Goal: Task Accomplishment & Management: Manage account settings

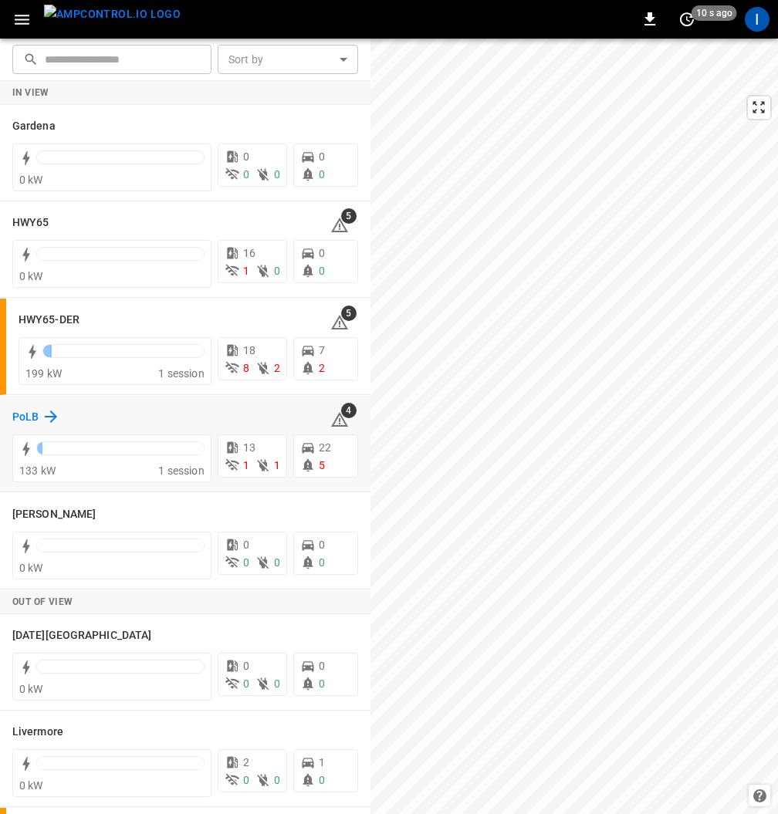
click at [39, 413] on div "PoLB" at bounding box center [36, 416] width 48 height 19
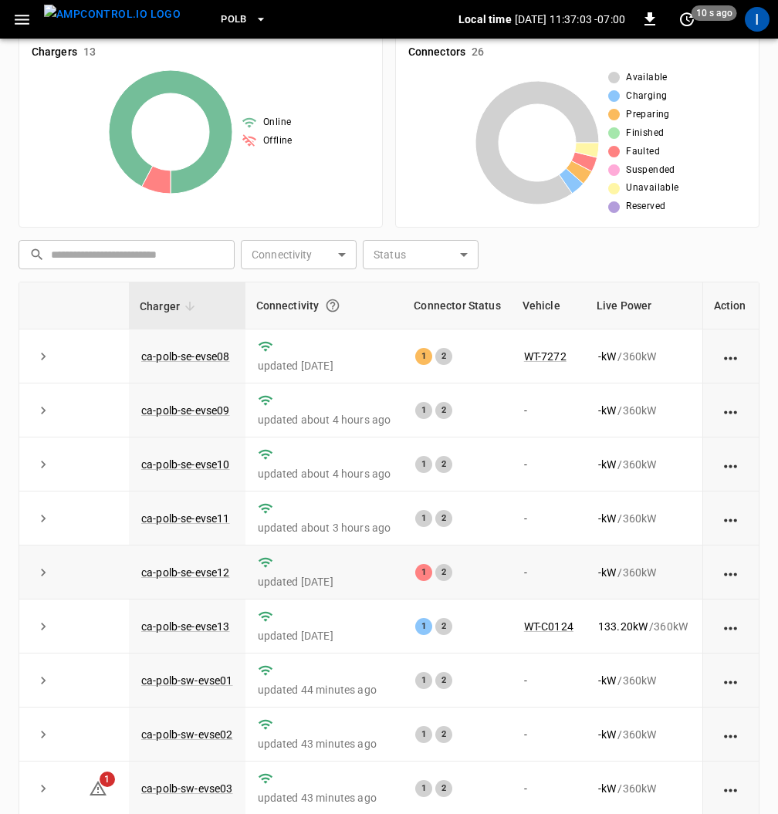
scroll to position [224, 0]
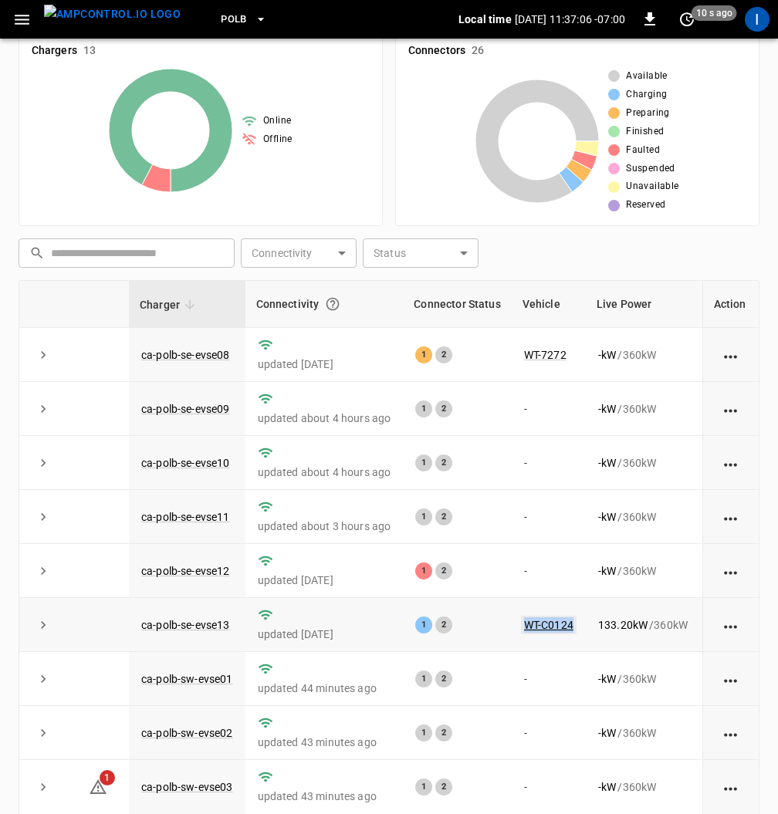
drag, startPoint x: 576, startPoint y: 622, endPoint x: 518, endPoint y: 624, distance: 58.7
click at [518, 622] on td "WT-C0124" at bounding box center [549, 625] width 74 height 54
copy link "WT-C0124"
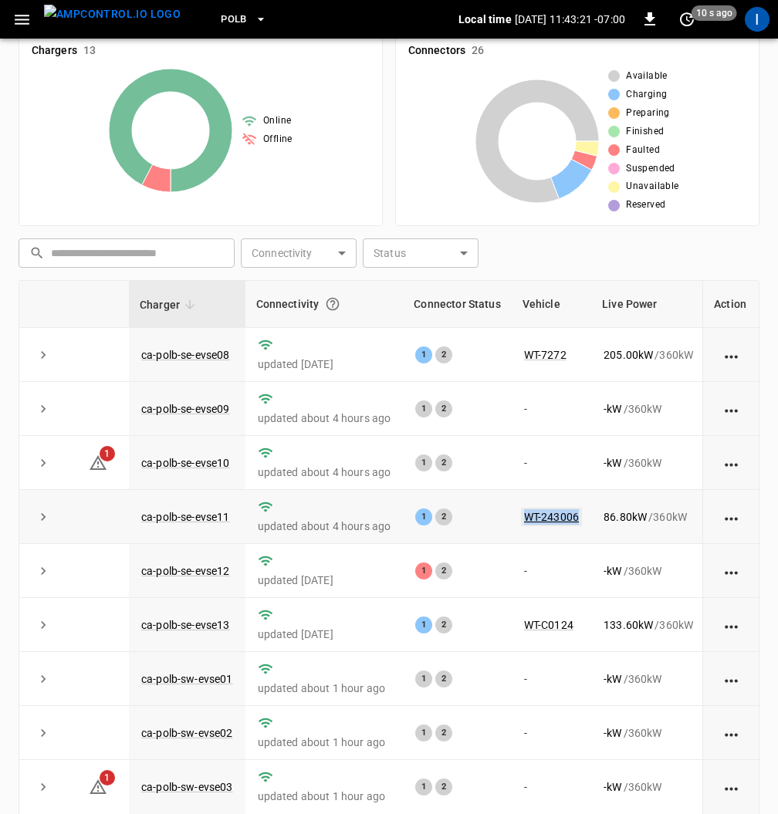
drag, startPoint x: 500, startPoint y: 513, endPoint x: 578, endPoint y: 513, distance: 77.9
click at [578, 513] on tr "ca-polb-se-evse11 updated about 4 hours ago 1 2 WT-243006 86.80 kW / 360 kW 59.…" at bounding box center [483, 517] width 928 height 54
copy tr "WT-243006"
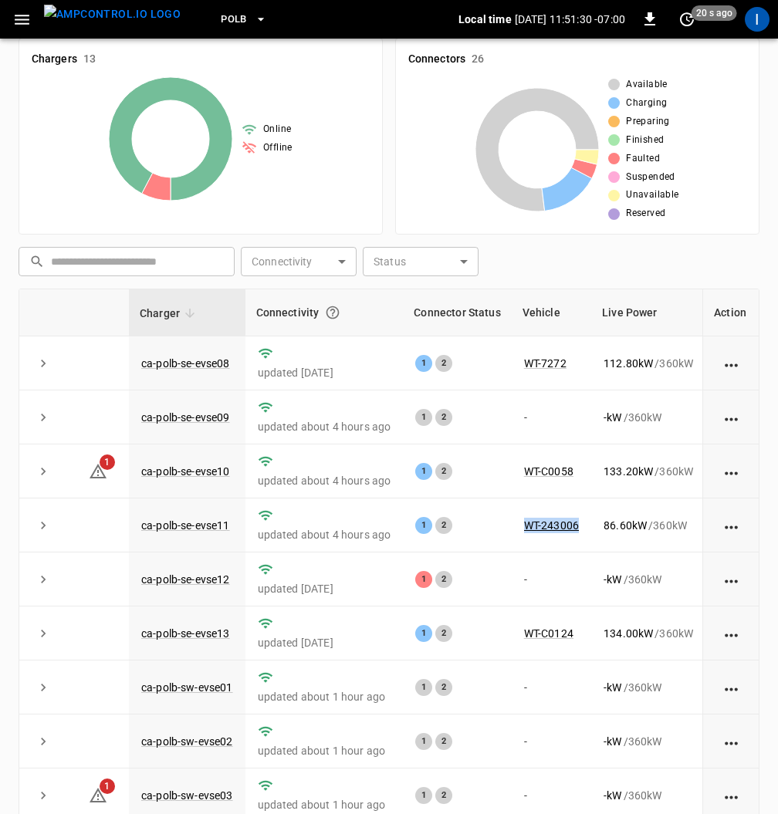
click at [221, 24] on span "PoLB" at bounding box center [234, 20] width 26 height 18
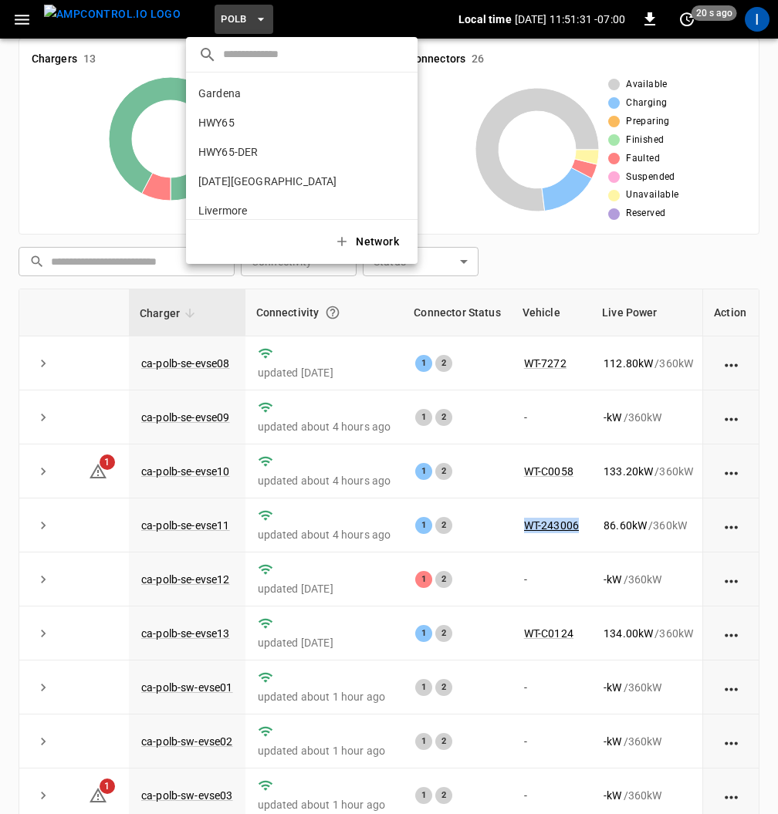
scroll to position [130, 0]
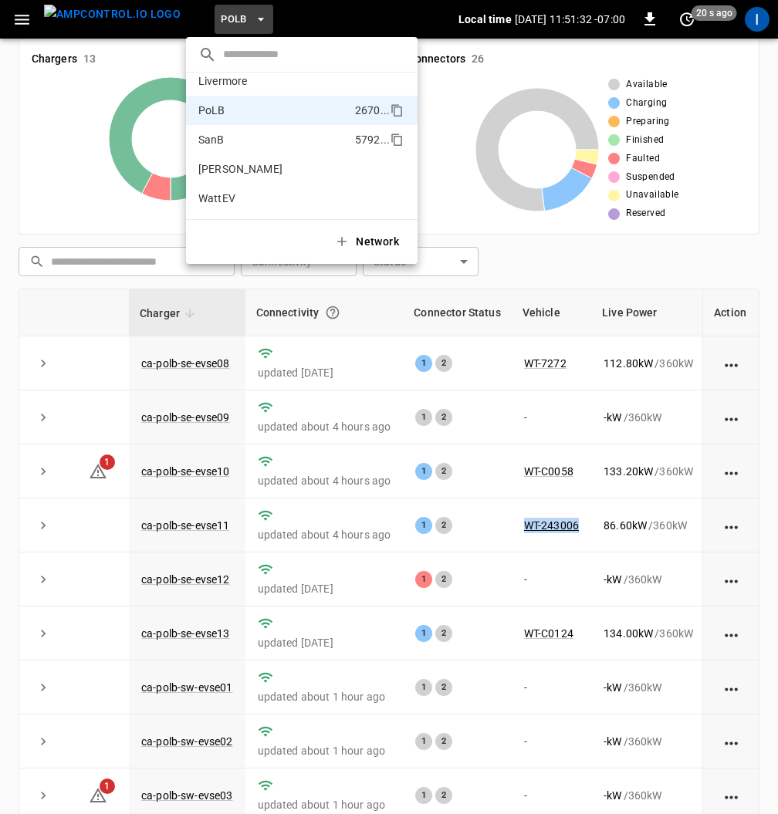
click at [227, 139] on li "SanB 5792 ..." at bounding box center [302, 139] width 232 height 29
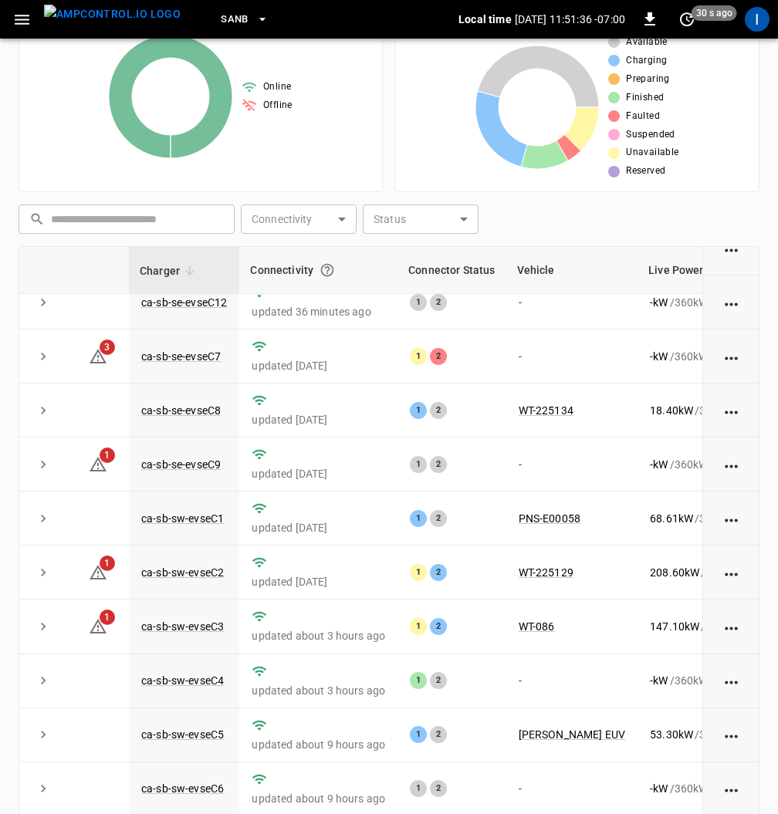
scroll to position [326, 0]
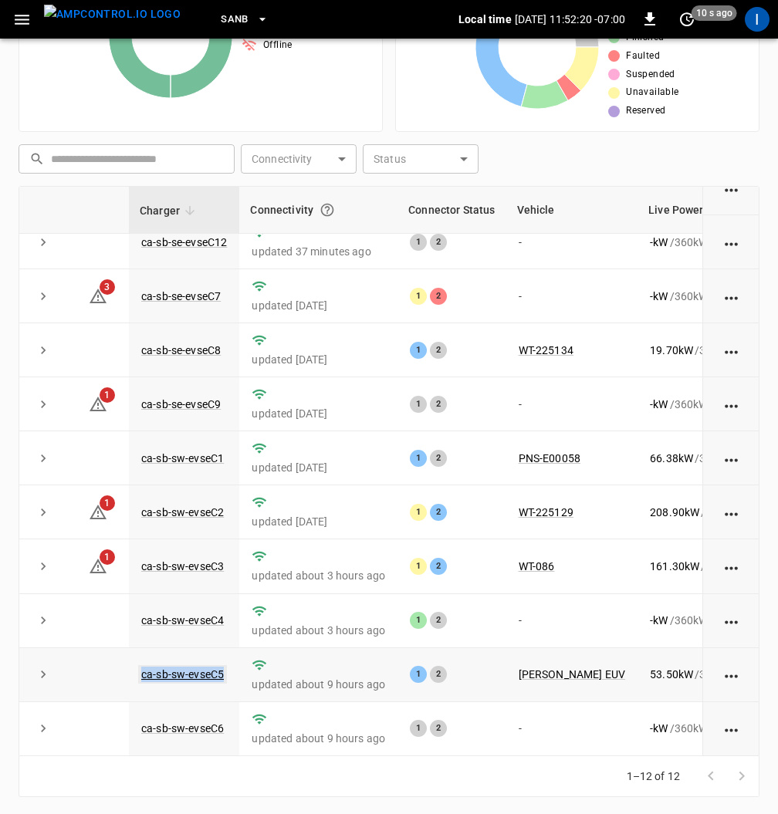
drag, startPoint x: 233, startPoint y: 673, endPoint x: 147, endPoint y: 665, distance: 86.0
click at [140, 671] on td "ca-sb-sw-evseC5" at bounding box center [184, 675] width 110 height 54
copy link "ca-sb-sw-evseC5"
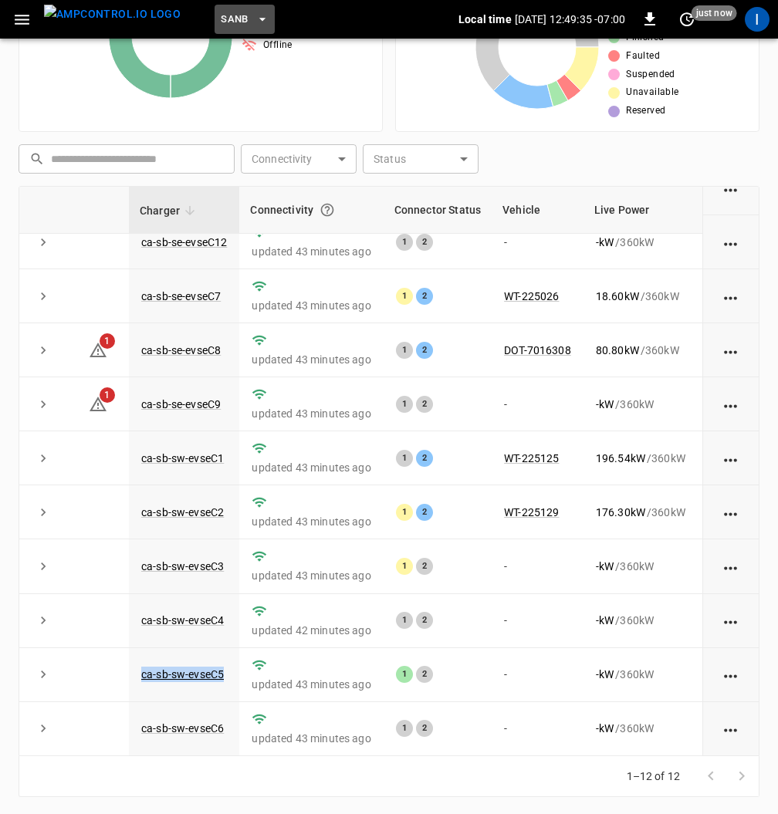
click at [221, 22] on span "SanB" at bounding box center [235, 20] width 28 height 18
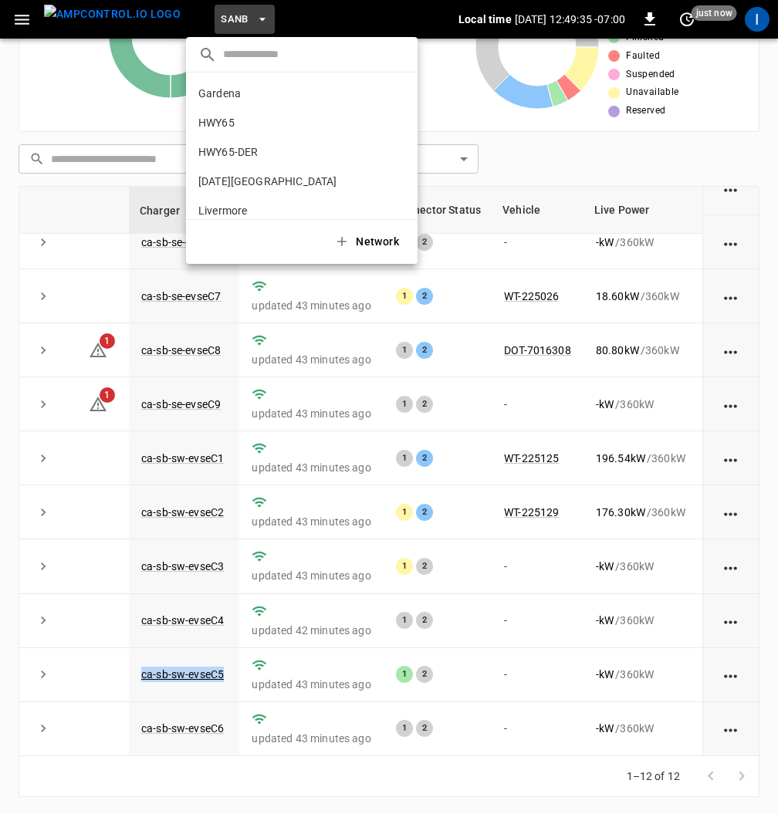
scroll to position [130, 0]
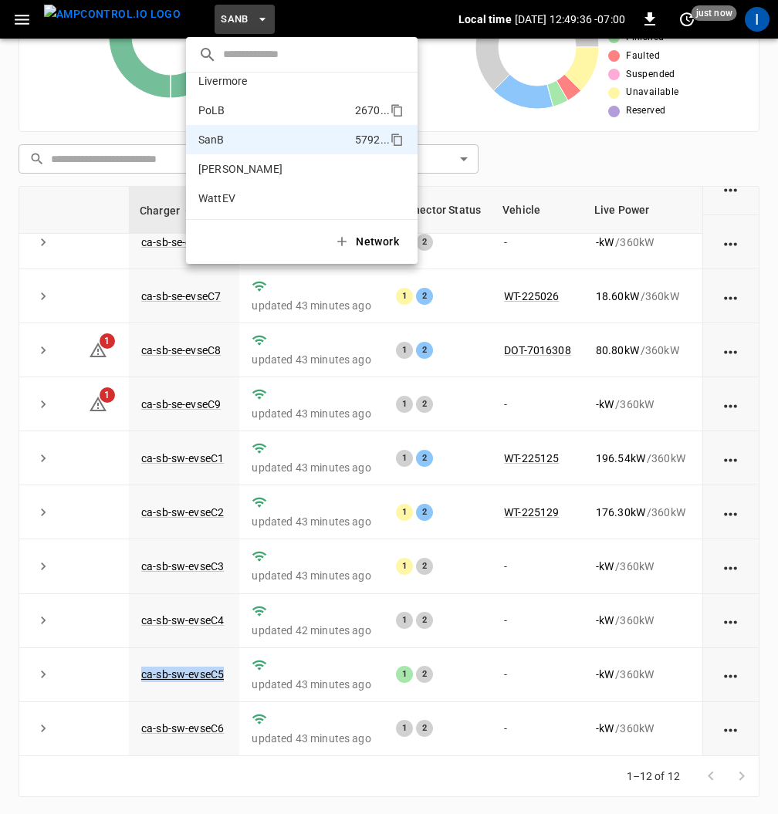
click at [239, 113] on li "PoLB 2670 ..." at bounding box center [302, 110] width 232 height 29
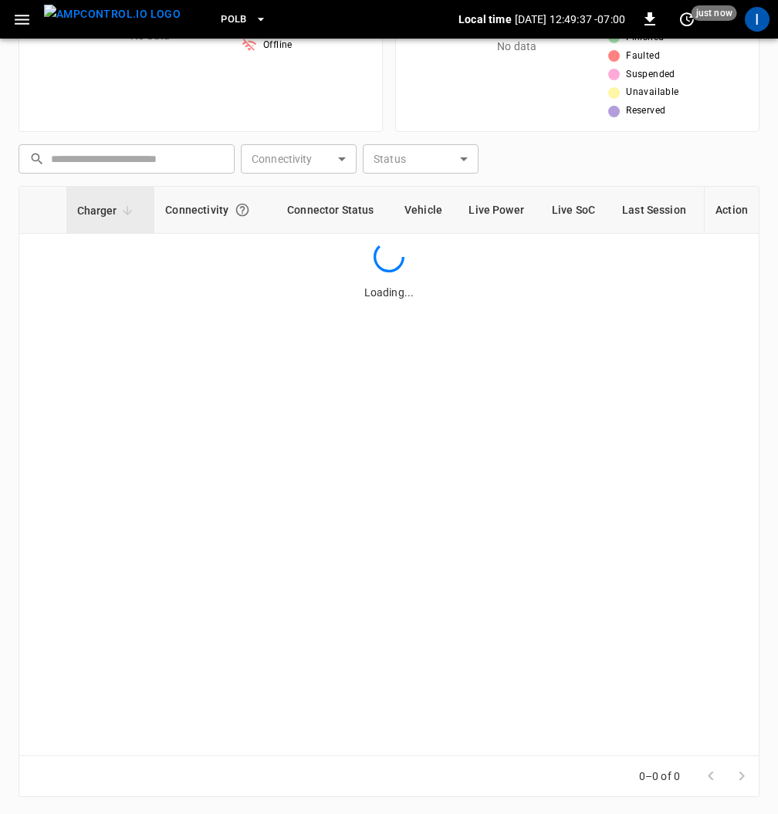
scroll to position [0, 0]
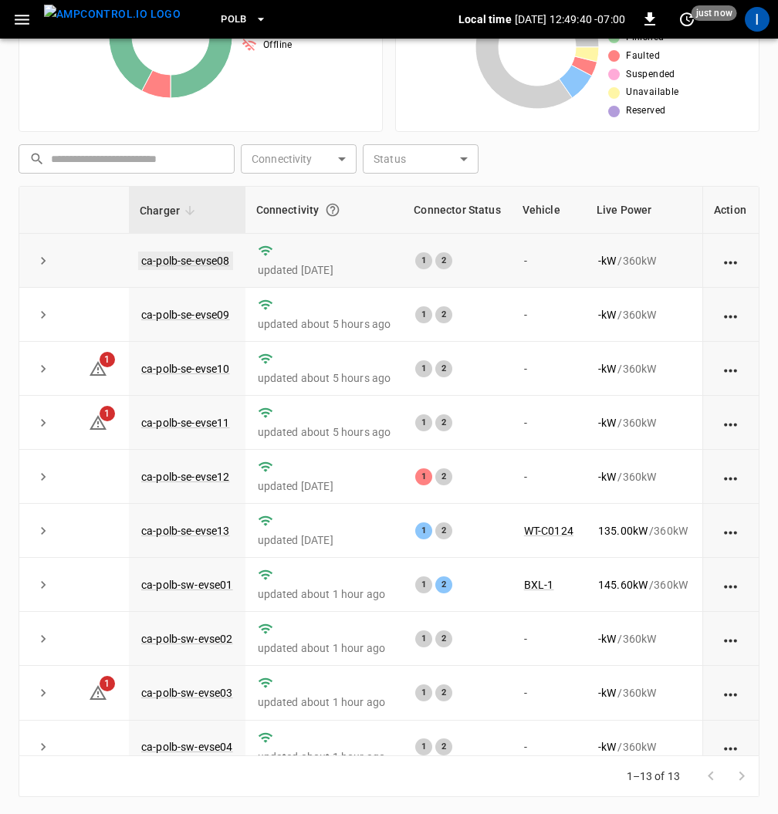
click at [188, 262] on link "ca-polb-se-evse08" at bounding box center [185, 261] width 95 height 19
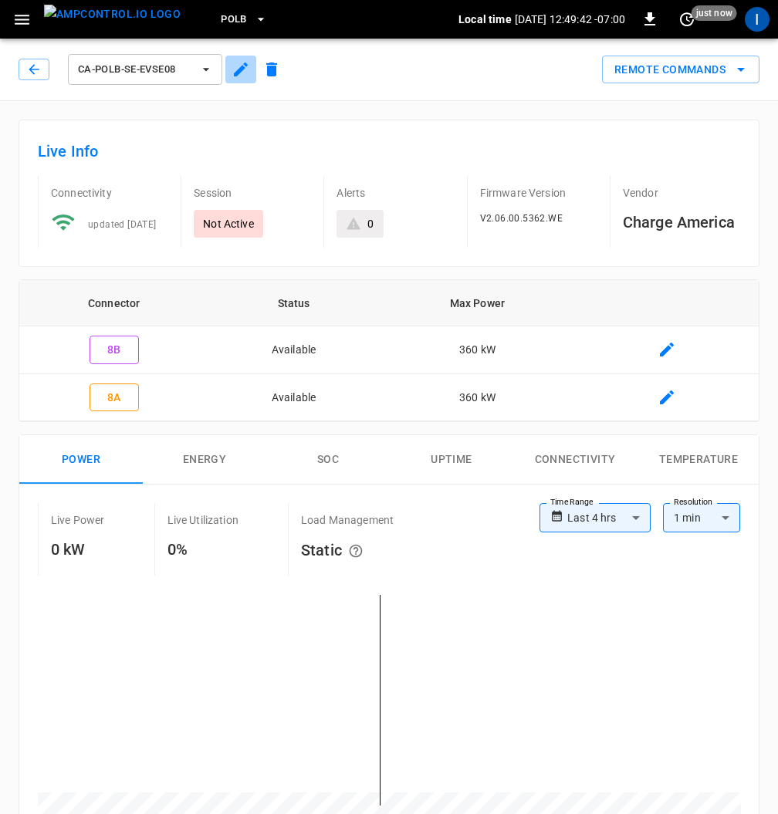
click at [241, 75] on icon "button" at bounding box center [241, 69] width 19 height 19
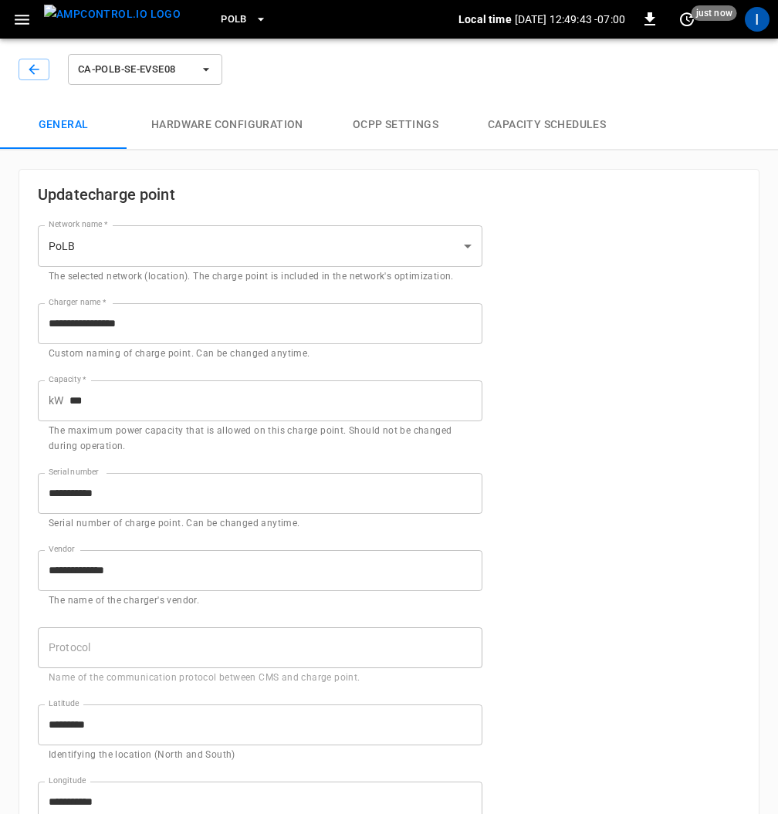
type input "**********"
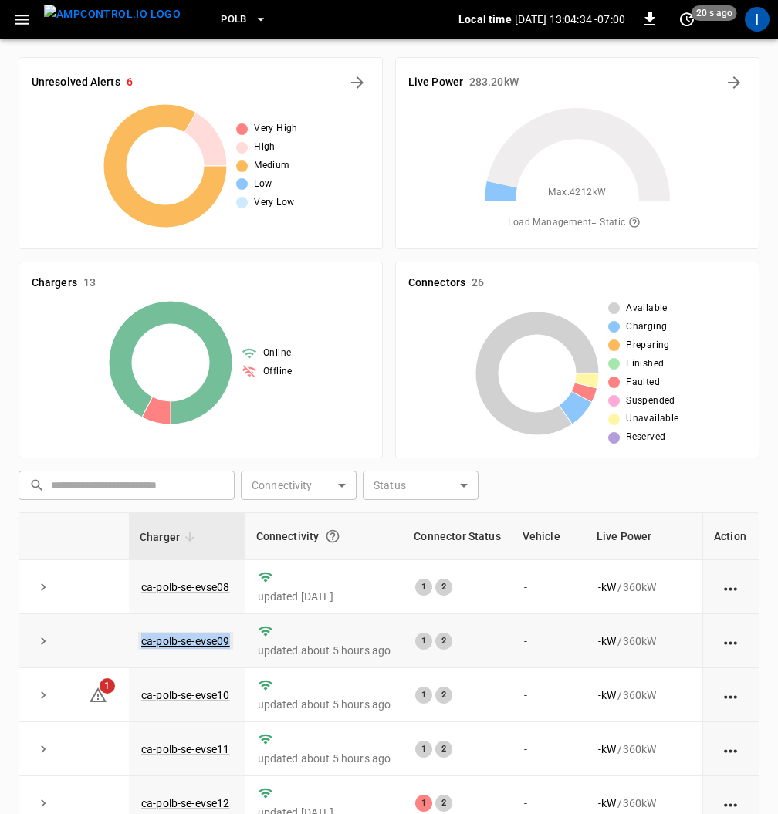
drag, startPoint x: 220, startPoint y: 643, endPoint x: 149, endPoint y: 643, distance: 71.0
click at [143, 643] on td "ca-polb-se-evse09" at bounding box center [187, 641] width 117 height 54
copy link "ca-polb-se-evse09"
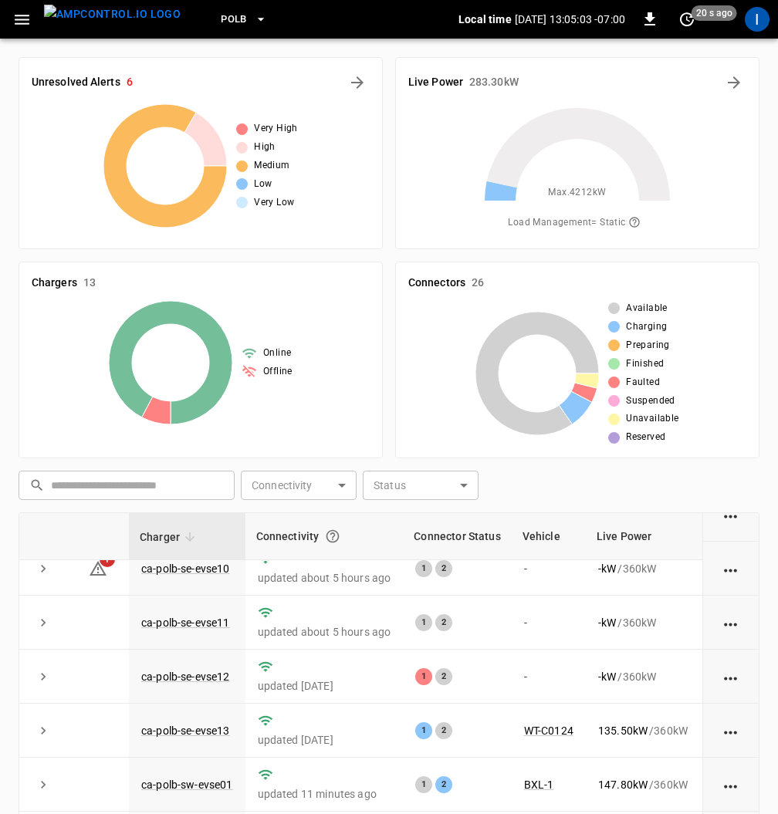
scroll to position [153, 0]
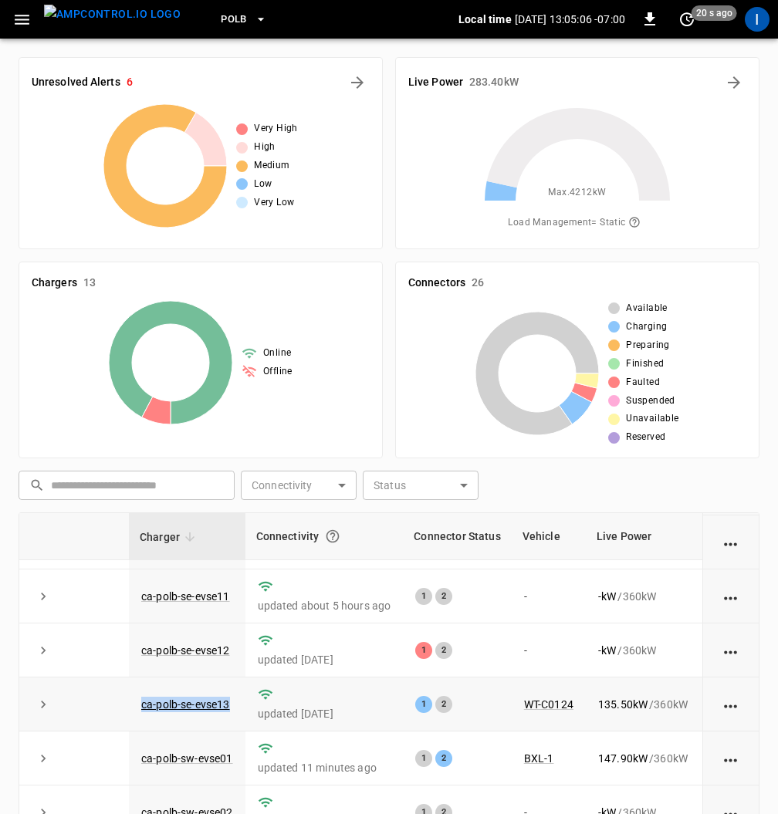
drag, startPoint x: 236, startPoint y: 705, endPoint x: 134, endPoint y: 706, distance: 101.9
click at [134, 706] on td "ca-polb-se-evse13" at bounding box center [187, 705] width 117 height 54
copy link "ca-polb-se-evse13"
drag, startPoint x: 46, startPoint y: 702, endPoint x: 59, endPoint y: 705, distance: 14.2
click at [47, 702] on icon "expand row" at bounding box center [42, 704] width 15 height 15
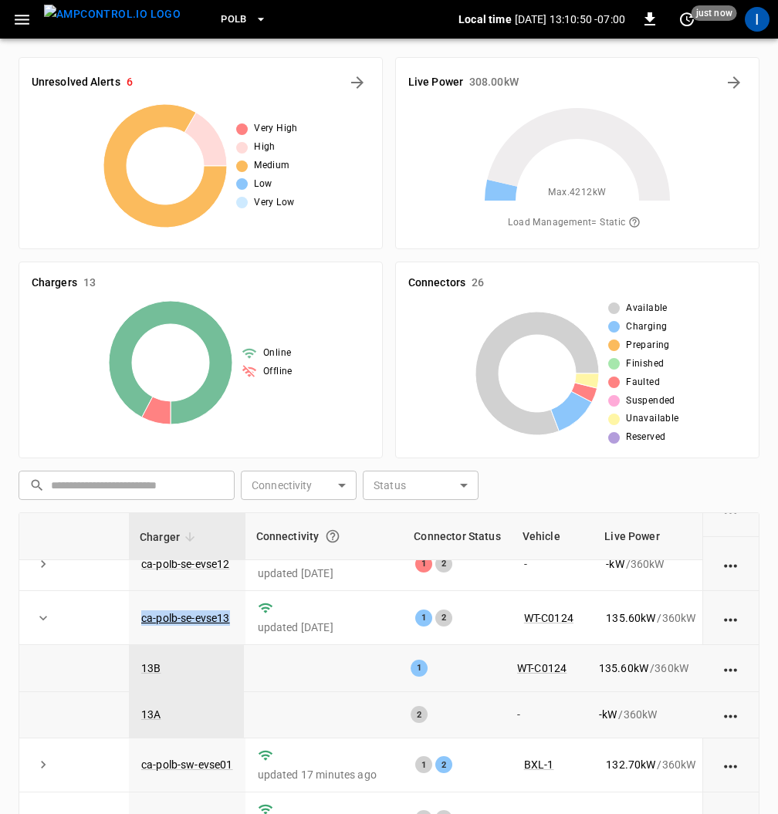
scroll to position [221, 0]
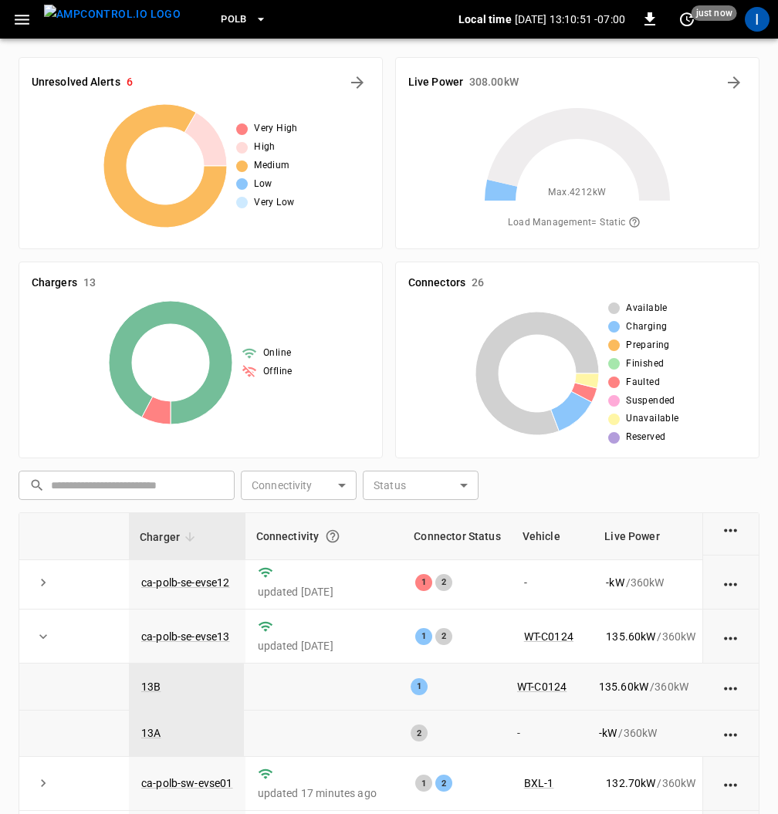
click at [198, 666] on td "13B" at bounding box center [186, 687] width 115 height 46
drag, startPoint x: 215, startPoint y: 634, endPoint x: 141, endPoint y: 635, distance: 73.3
click at [140, 634] on td "ca-polb-se-evse13" at bounding box center [187, 637] width 117 height 54
copy link "ca-polb-se-evse13"
